Goal: Check status: Check status

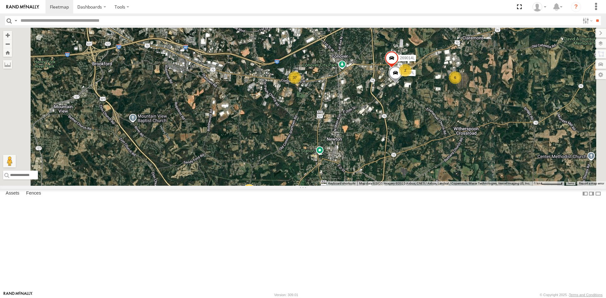
select select "**********"
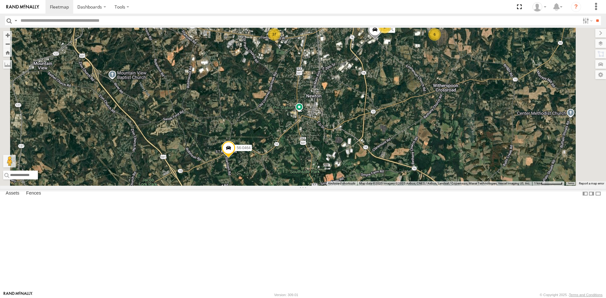
drag, startPoint x: 339, startPoint y: 179, endPoint x: 317, endPoint y: 133, distance: 51.3
click at [317, 133] on div "269053L 56-0464 269014L 56-0455 574PL 37 6 2" at bounding box center [303, 107] width 606 height 158
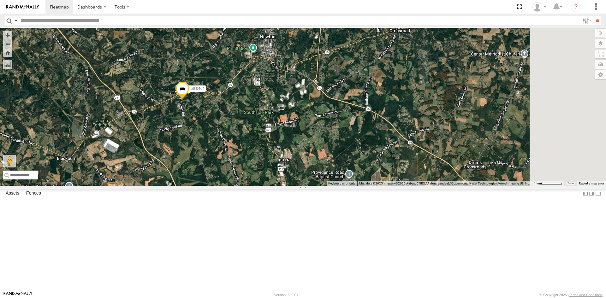
drag, startPoint x: 368, startPoint y: 156, endPoint x: 323, endPoint y: 75, distance: 92.3
click at [321, 86] on div "269053L 56-0464 269014L 56-0455 574PL 37 6 2" at bounding box center [303, 107] width 606 height 158
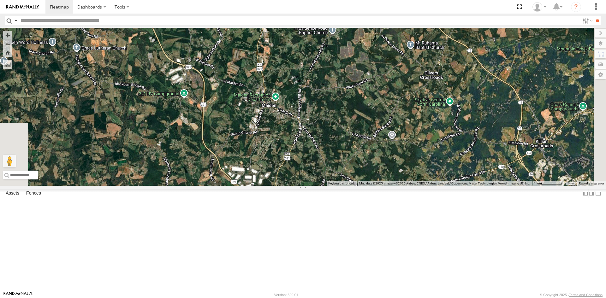
drag, startPoint x: 357, startPoint y: 222, endPoint x: 342, endPoint y: 77, distance: 145.4
click at [342, 78] on div "269053L 56-0464 269014L 56-0455 574PL 37 6 2" at bounding box center [303, 107] width 606 height 158
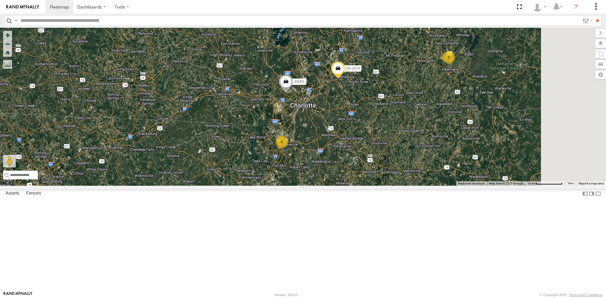
drag, startPoint x: 306, startPoint y: 205, endPoint x: 275, endPoint y: 113, distance: 97.7
click at [275, 113] on div "56-0464 56-0474 38 3 269078L 5 3 11 T-148L 3 2 400PL 56-0467 2 56-0514 421PL" at bounding box center [303, 107] width 606 height 158
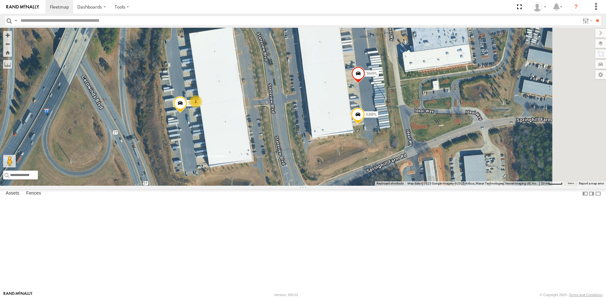
drag, startPoint x: 369, startPoint y: 195, endPoint x: 354, endPoint y: 176, distance: 23.6
click at [354, 176] on div "56-0464 56-0474 269078L T-148L 400PL 56-0467 56-0514 421PL 564PL 539PL 2 535PL" at bounding box center [303, 107] width 606 height 158
click at [365, 84] on span at bounding box center [358, 75] width 14 height 17
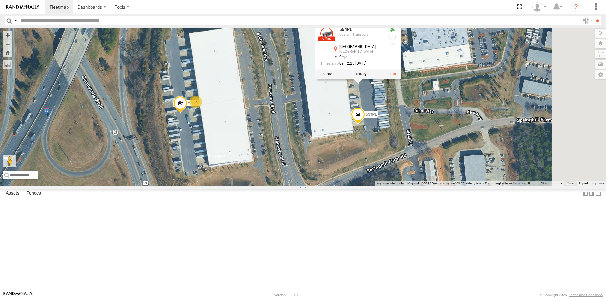
click at [364, 117] on div "56-0464 56-0474 269078L T-148L 400PL 56-0467 56-0514 421PL 564PL 539PL 2 535PL …" at bounding box center [303, 107] width 606 height 158
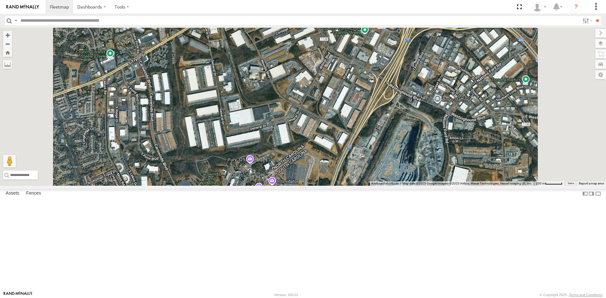
drag, startPoint x: 402, startPoint y: 79, endPoint x: 386, endPoint y: 209, distance: 131.5
click at [386, 186] on div "56-0464 56-0474 269078L T-148L 400PL 56-0467 56-0514 421PL 3 2" at bounding box center [303, 107] width 606 height 158
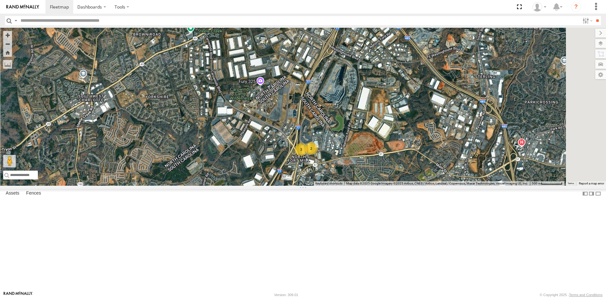
drag, startPoint x: 384, startPoint y: 198, endPoint x: 365, endPoint y: 132, distance: 68.4
click at [365, 132] on div "56-0464 56-0474 269078L T-148L 400PL 56-0467 56-0514 421PL 3 2" at bounding box center [303, 107] width 606 height 158
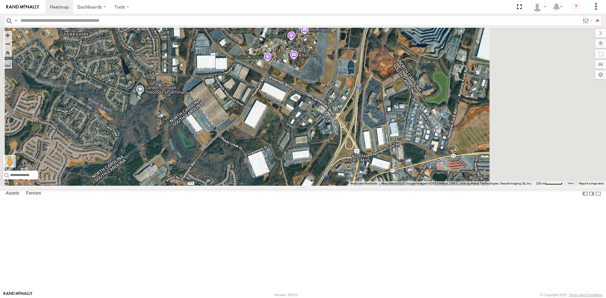
drag, startPoint x: 417, startPoint y: 214, endPoint x: 328, endPoint y: 139, distance: 116.7
click at [328, 139] on div "56-0464 56-0474 269078L T-148L 400PL 56-0467 56-0514 421PL" at bounding box center [303, 107] width 606 height 158
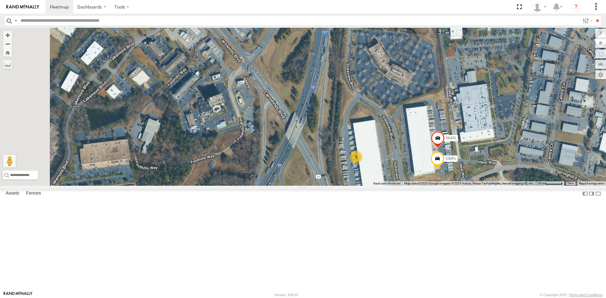
drag, startPoint x: 325, startPoint y: 130, endPoint x: 436, endPoint y: 216, distance: 140.0
click at [436, 186] on div "56-0464 56-0474 269078L T-148L 400PL 56-0467 56-0514 421PL 3 564PL 539PL" at bounding box center [303, 107] width 606 height 158
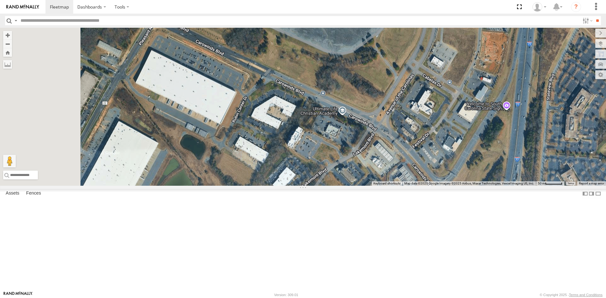
drag, startPoint x: 259, startPoint y: 150, endPoint x: 442, endPoint y: 267, distance: 216.9
click at [442, 186] on div "56-0464 56-0474 269078L T-148L 400PL 56-0467 56-0514 421PL 3 564PL 539PL" at bounding box center [303, 107] width 606 height 158
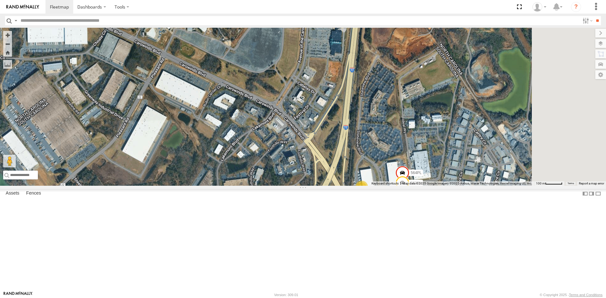
drag, startPoint x: 424, startPoint y: 169, endPoint x: 293, endPoint y: 109, distance: 143.6
click at [299, 112] on div "56-0464 56-0474 269078L T-148L 400PL 56-0467 56-0514 421PL 564PL 539PL 3" at bounding box center [303, 107] width 606 height 158
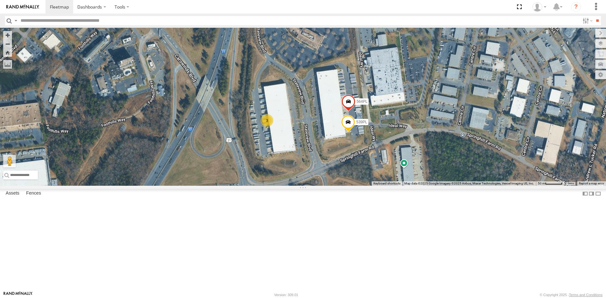
drag, startPoint x: 428, startPoint y: 223, endPoint x: 388, endPoint y: 171, distance: 65.6
click at [388, 171] on div "56-0464 56-0474 269078L T-148L 400PL 56-0467 56-0514 421PL 564PL 539PL 3" at bounding box center [303, 107] width 606 height 158
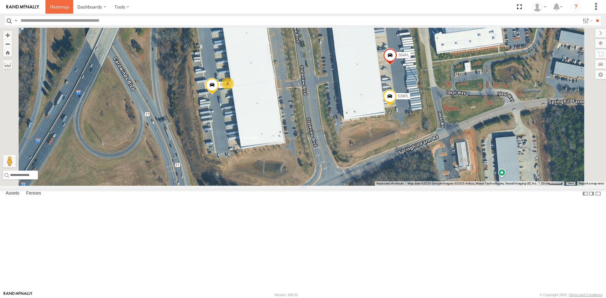
click at [57, 6] on span at bounding box center [59, 7] width 19 height 6
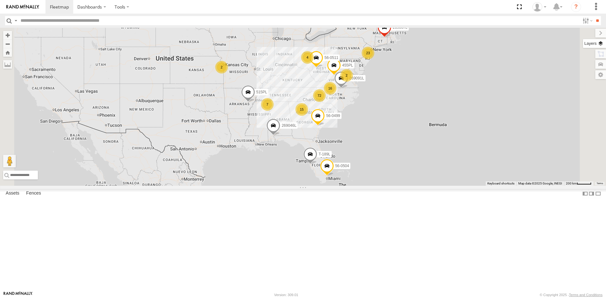
click at [605, 45] on label at bounding box center [594, 43] width 23 height 9
click at [0, 0] on span "Overlays" at bounding box center [0, 0] width 0 height 0
click at [0, 0] on span "Basemaps" at bounding box center [0, 0] width 0 height 0
click at [0, 0] on span "Satellite + Roadmap" at bounding box center [0, 0] width 0 height 0
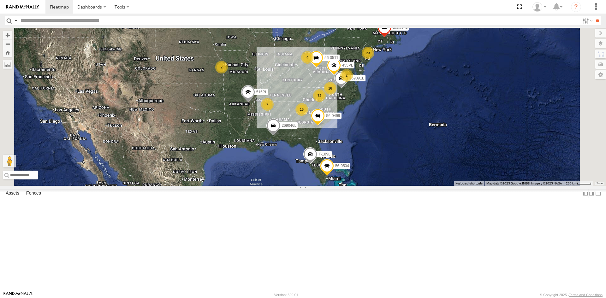
click at [487, 117] on div "16 23 72 455PL 269091L 2 7 15 T-189L 4 269046L 515PL 2 56-0504 56-0511 56-0499 …" at bounding box center [303, 107] width 606 height 158
click at [585, 35] on label at bounding box center [595, 33] width 21 height 9
